Goal: Use online tool/utility: Utilize a website feature to perform a specific function

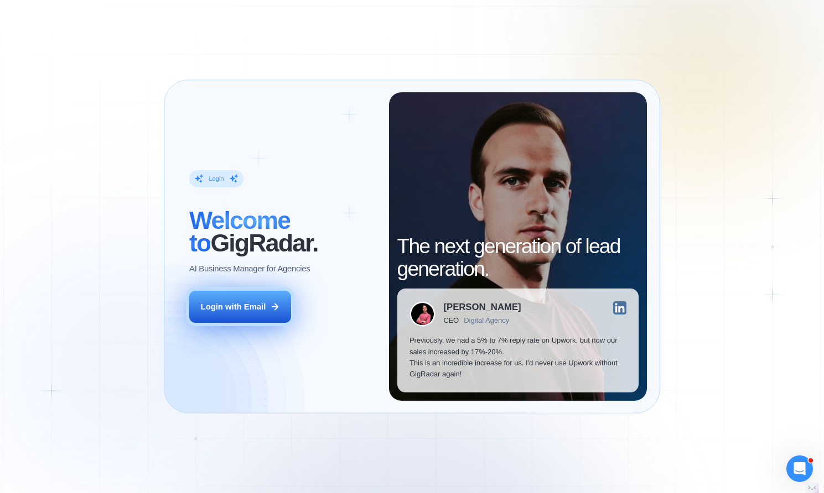
click at [251, 307] on div "Login with Email" at bounding box center [233, 306] width 65 height 11
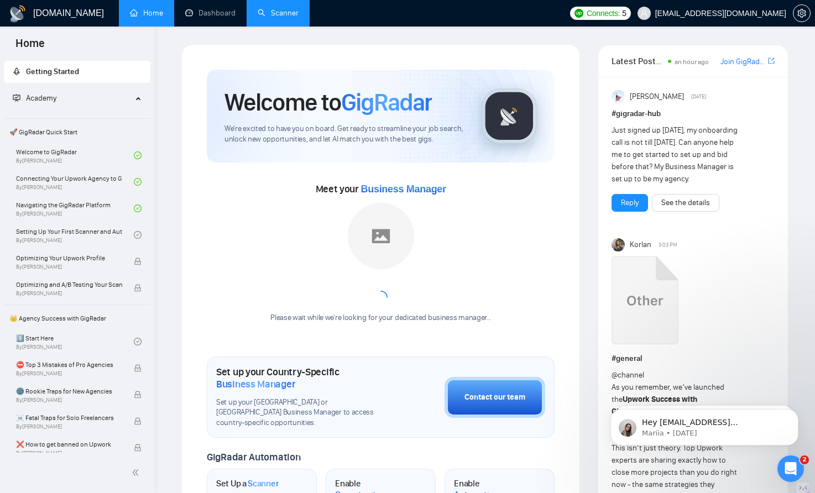
click at [277, 11] on link "Scanner" at bounding box center [278, 12] width 41 height 9
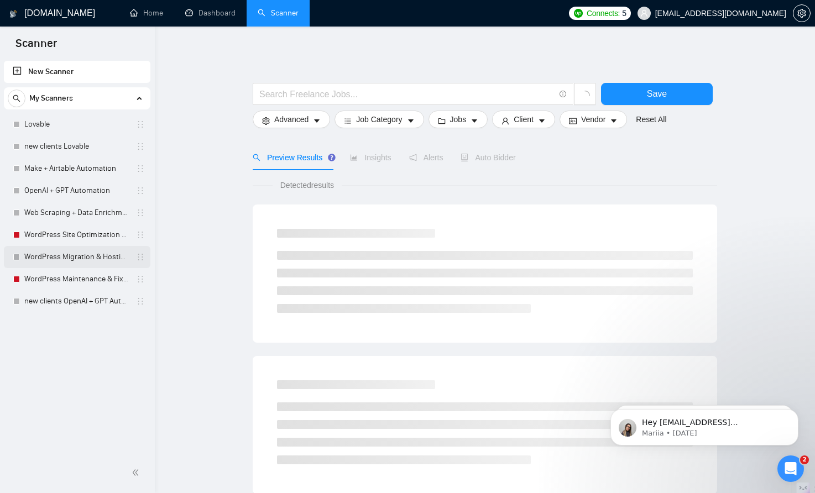
click at [85, 254] on link "WordPress Migration & Hosting Setup" at bounding box center [76, 257] width 105 height 22
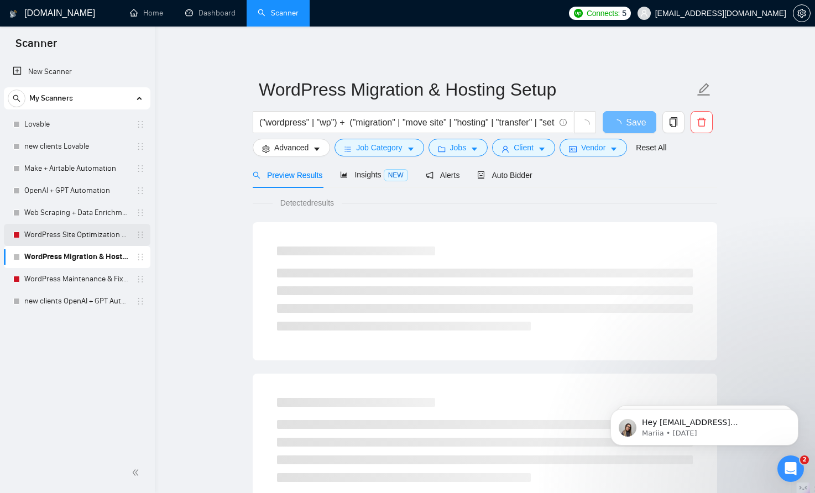
click at [74, 231] on link "WordPress Site Optimization & Hardening" at bounding box center [76, 235] width 105 height 22
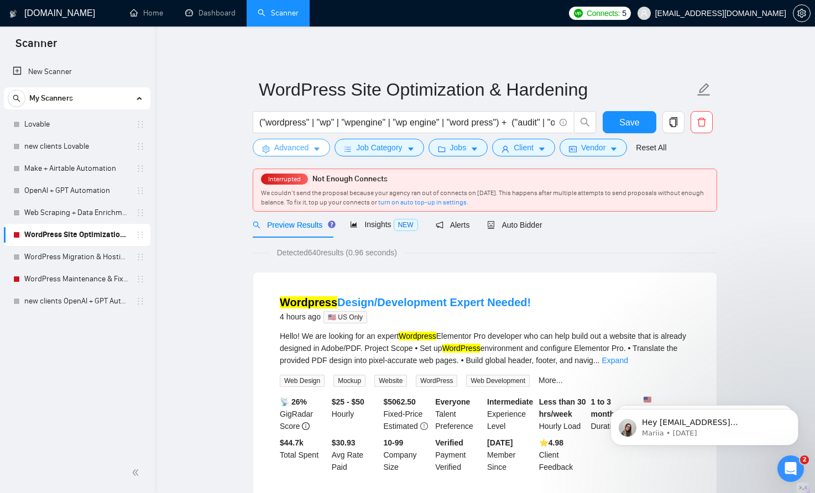
click at [300, 148] on span "Advanced" at bounding box center [291, 148] width 34 height 12
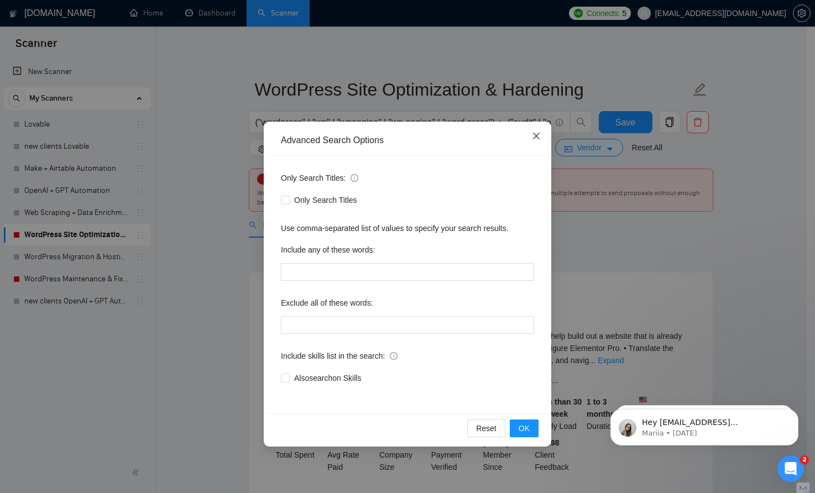
click at [535, 133] on icon "close" at bounding box center [536, 136] width 9 height 9
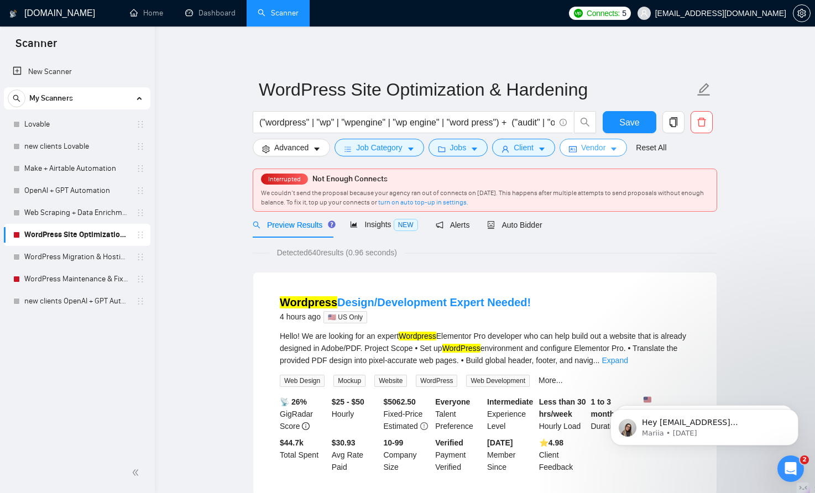
click at [623, 144] on button "Vendor" at bounding box center [593, 148] width 67 height 18
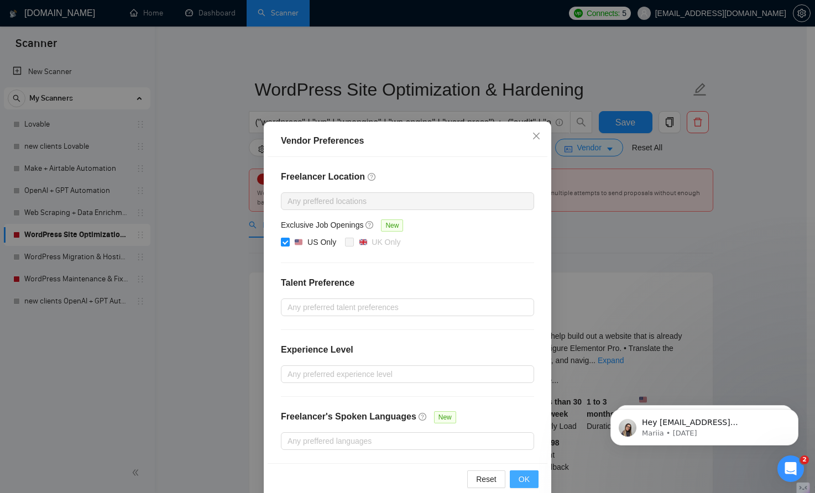
click at [519, 477] on span "OK" at bounding box center [524, 479] width 11 height 12
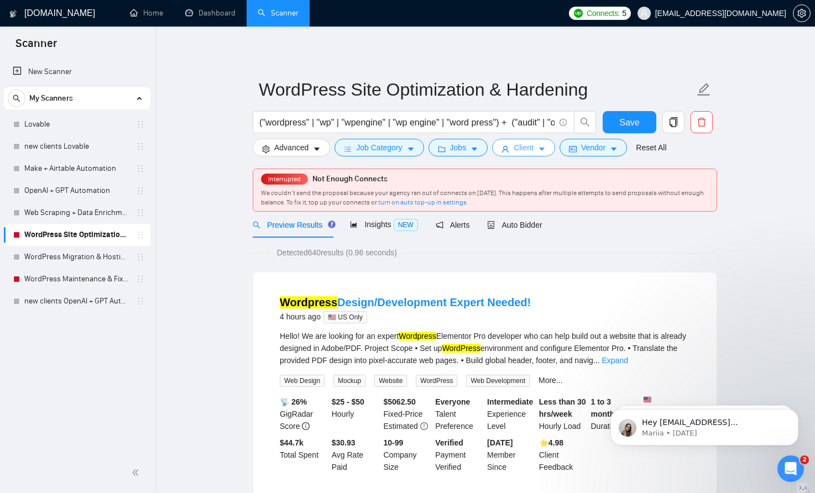
click at [534, 147] on span "Client" at bounding box center [524, 148] width 20 height 12
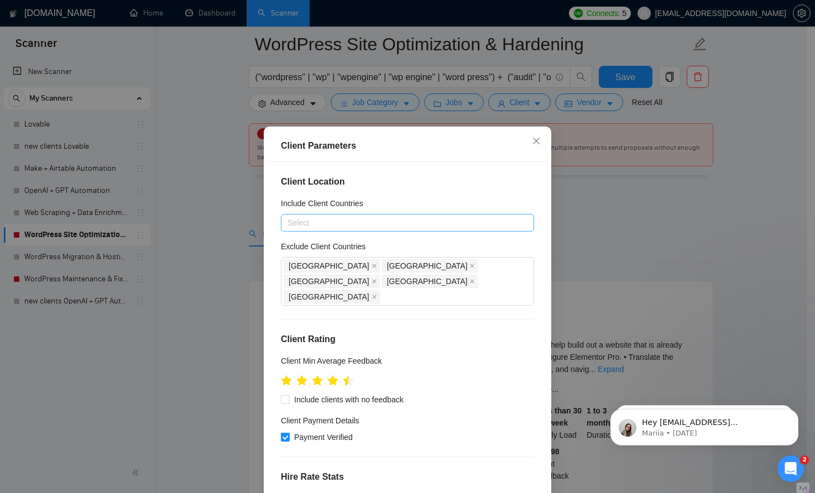
scroll to position [507, 0]
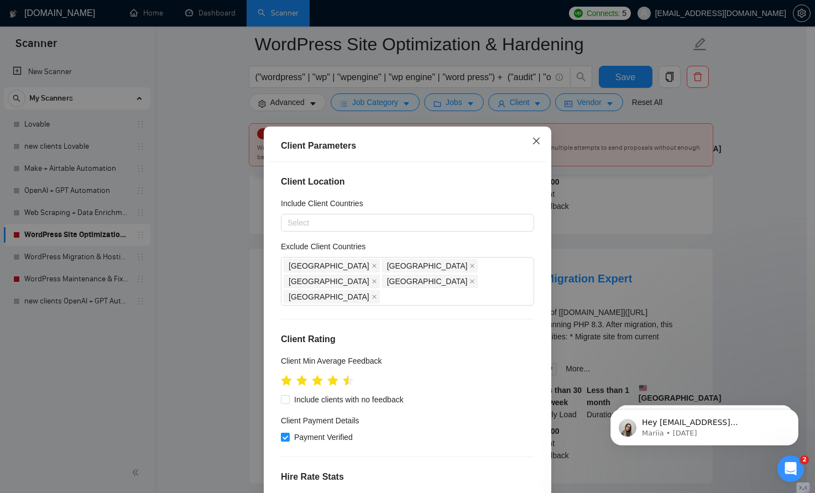
click at [535, 139] on icon "close" at bounding box center [536, 141] width 9 height 9
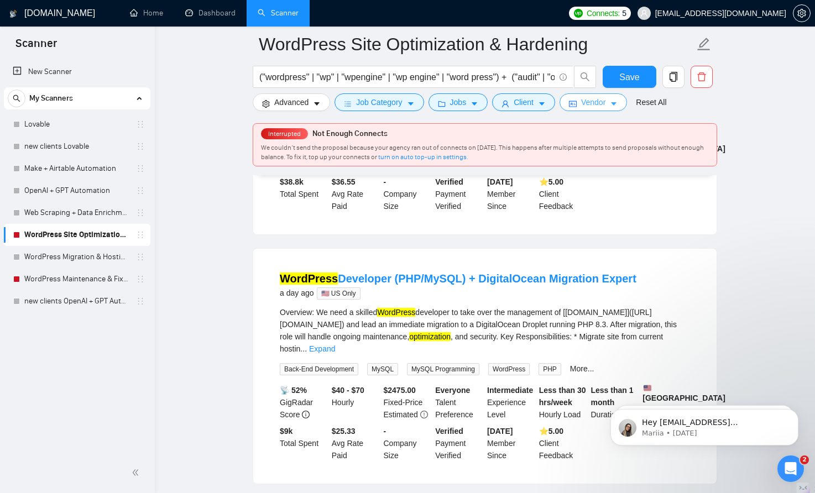
click at [595, 103] on span "Vendor" at bounding box center [593, 102] width 24 height 12
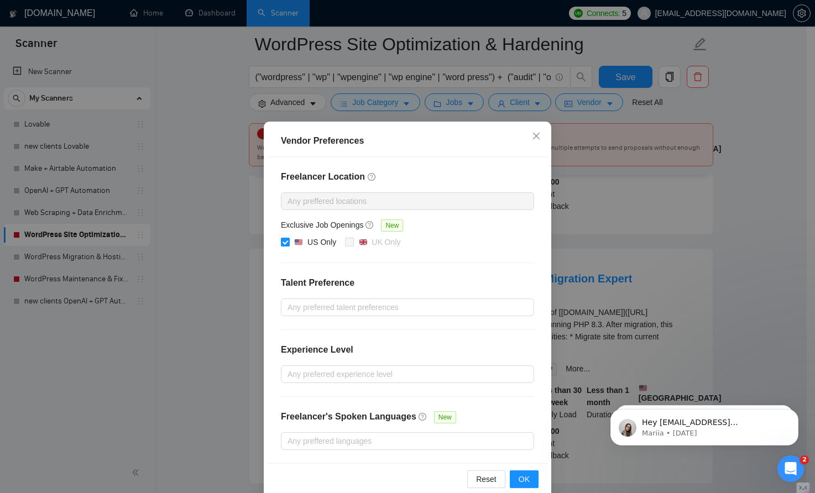
scroll to position [1032, 0]
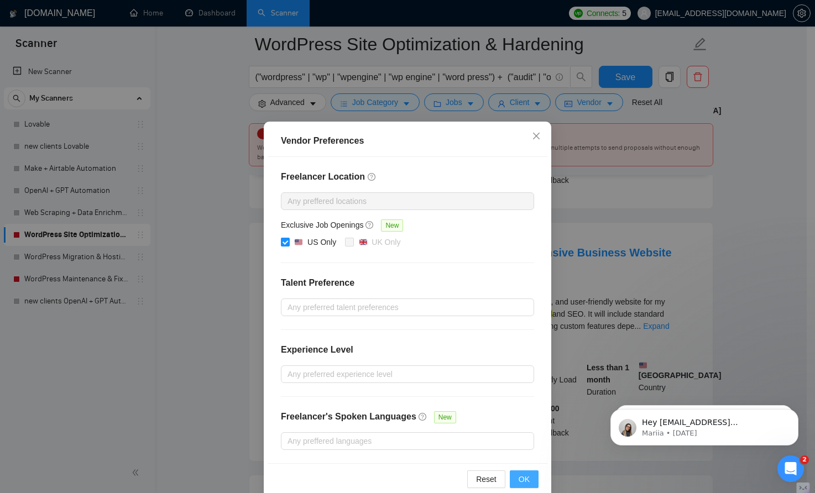
click at [519, 475] on span "OK" at bounding box center [524, 479] width 11 height 12
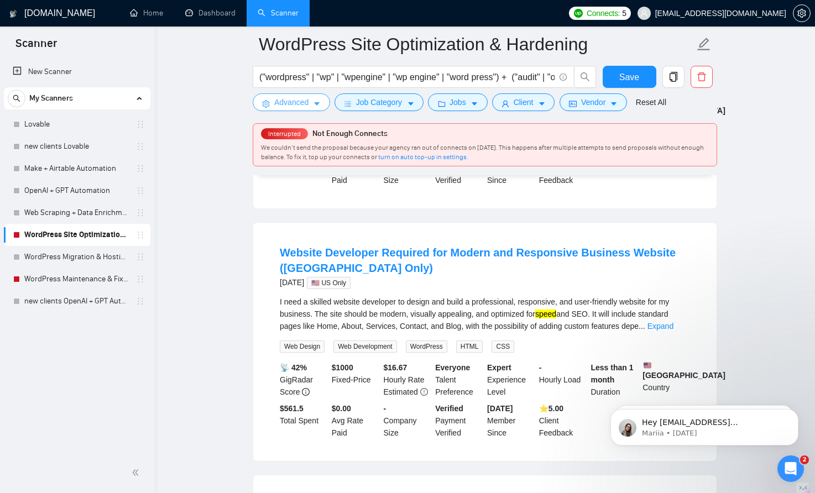
click at [316, 103] on icon "caret-down" at bounding box center [317, 104] width 6 height 3
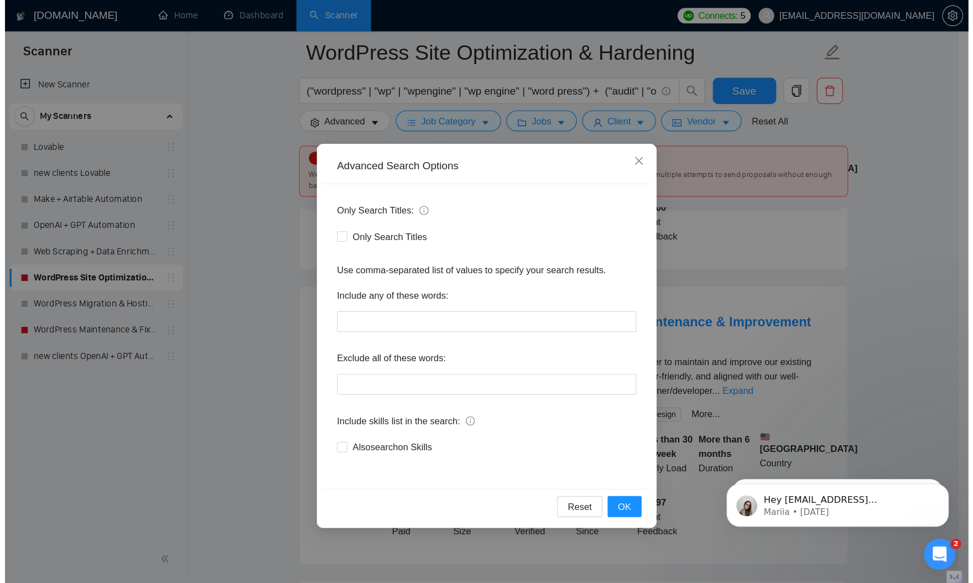
scroll to position [1138, 0]
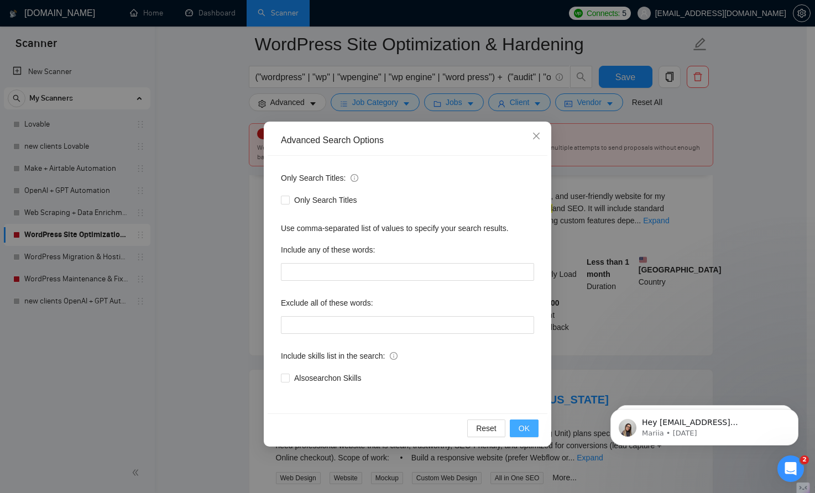
click at [524, 429] on span "OK" at bounding box center [524, 429] width 11 height 12
